Goal: Entertainment & Leisure: Browse casually

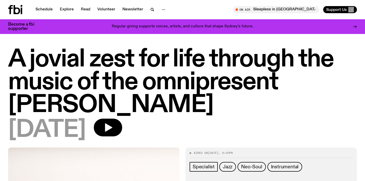
click at [17, 8] on icon at bounding box center [17, 9] width 7 height 9
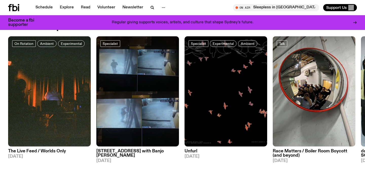
scroll to position [245, 0]
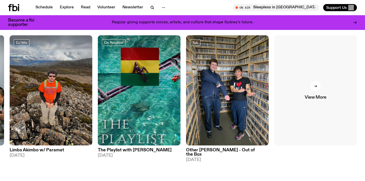
click at [315, 86] on icon at bounding box center [315, 86] width 3 height 3
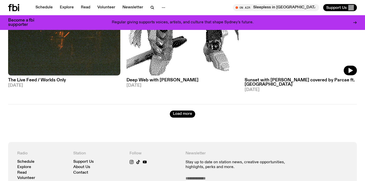
scroll to position [1395, 0]
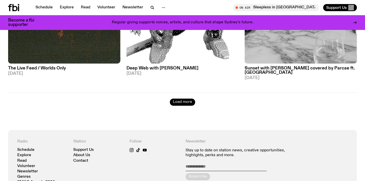
click at [190, 99] on button "Load more" at bounding box center [182, 102] width 25 height 7
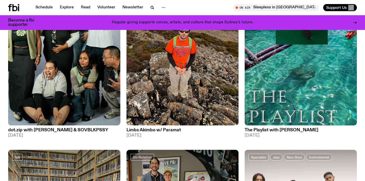
scroll to position [0, 0]
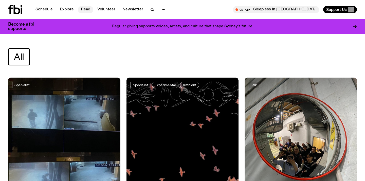
click at [85, 10] on link "Read" at bounding box center [85, 9] width 15 height 7
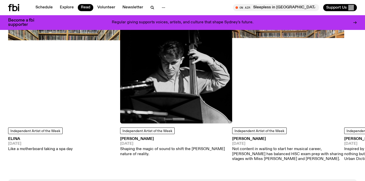
scroll to position [455, 0]
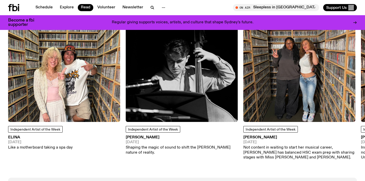
click at [217, 94] on img at bounding box center [182, 66] width 112 height 112
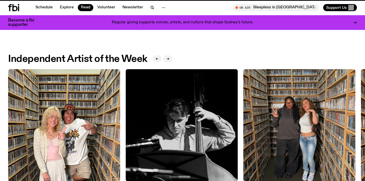
scroll to position [455, 0]
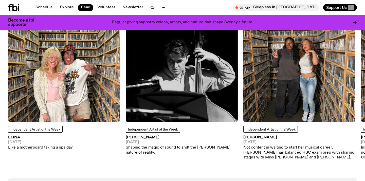
click at [268, 96] on img at bounding box center [299, 66] width 112 height 112
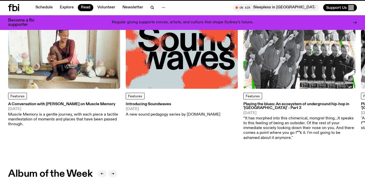
scroll to position [455, 0]
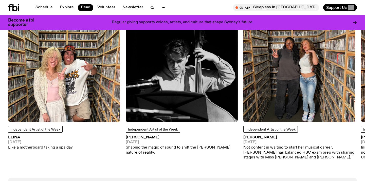
click at [90, 81] on img at bounding box center [64, 66] width 112 height 112
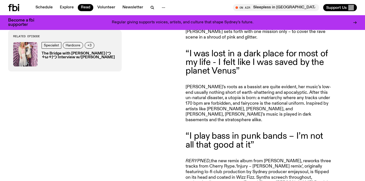
scroll to position [288, 0]
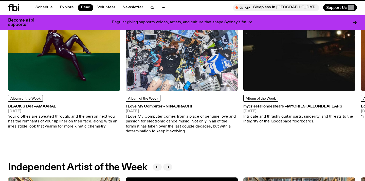
scroll to position [455, 0]
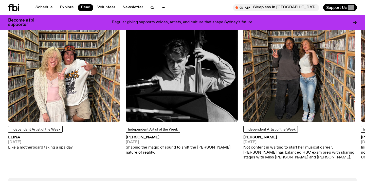
click at [202, 92] on img at bounding box center [182, 66] width 112 height 112
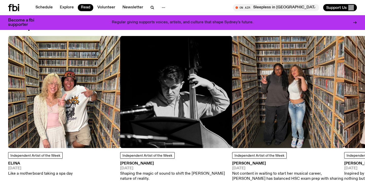
scroll to position [429, 0]
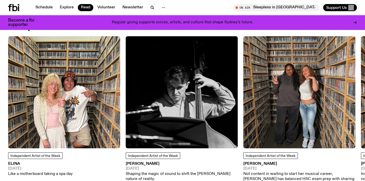
click at [13, 8] on icon at bounding box center [13, 7] width 11 height 7
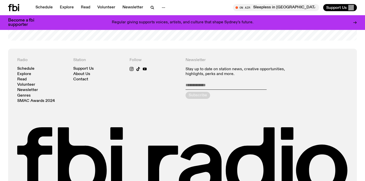
scroll to position [1074, 0]
